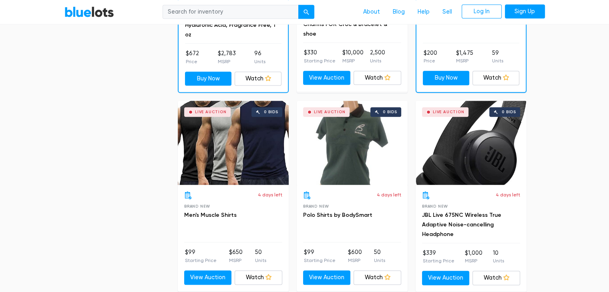
scroll to position [769, 0]
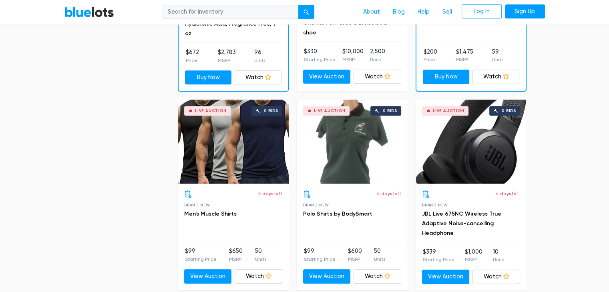
click at [247, 154] on div "Live Auction 0 bids" at bounding box center [233, 142] width 111 height 84
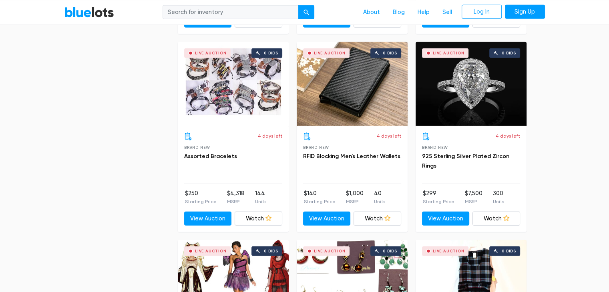
scroll to position [2034, 0]
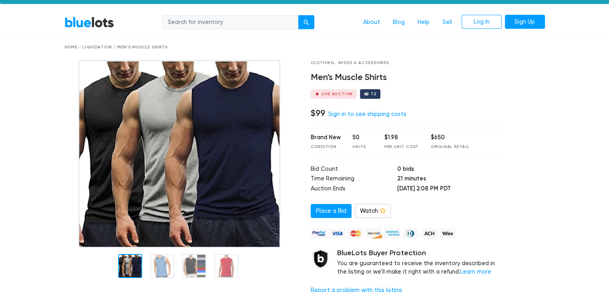
scroll to position [16, 0]
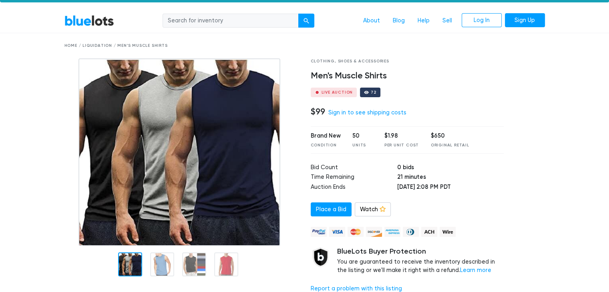
click at [357, 136] on div "50" at bounding box center [362, 136] width 20 height 9
click at [356, 136] on div "50" at bounding box center [362, 136] width 20 height 9
copy div "50"
